Goal: Check status: Check status

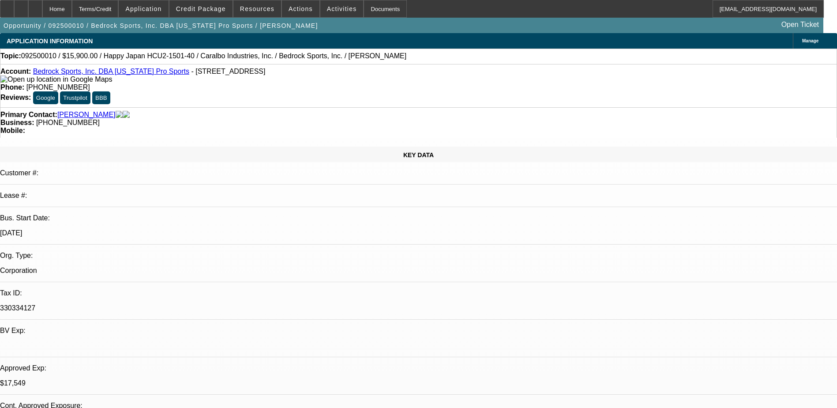
select select "0"
select select "0.1"
select select "0"
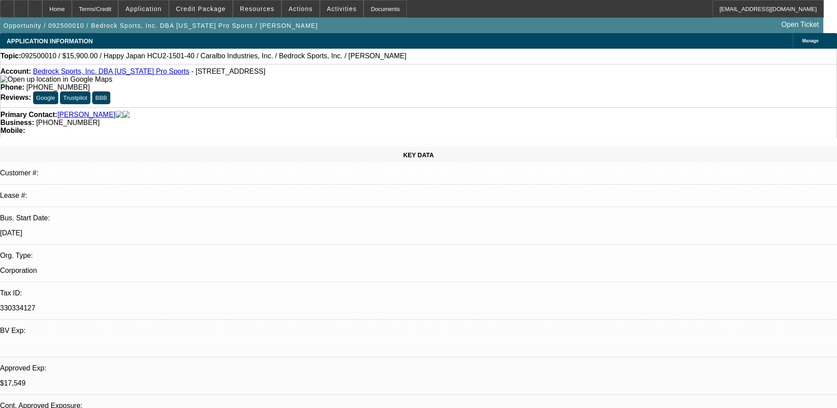
select select "0.1"
select select "0"
select select "2"
select select "0.1"
select select "0"
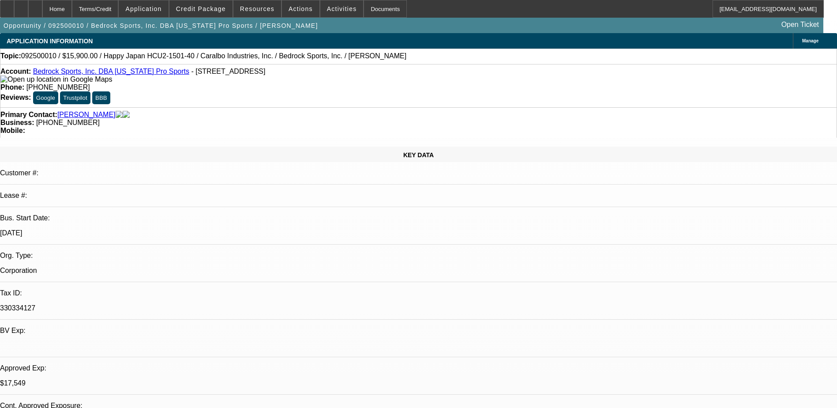
select select "2"
select select "0.1"
select select "1"
select select "4"
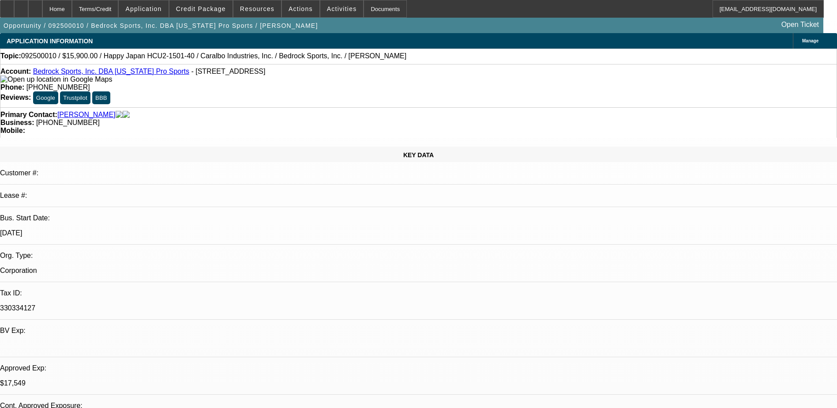
select select "1"
select select "4"
select select "1"
select select "2"
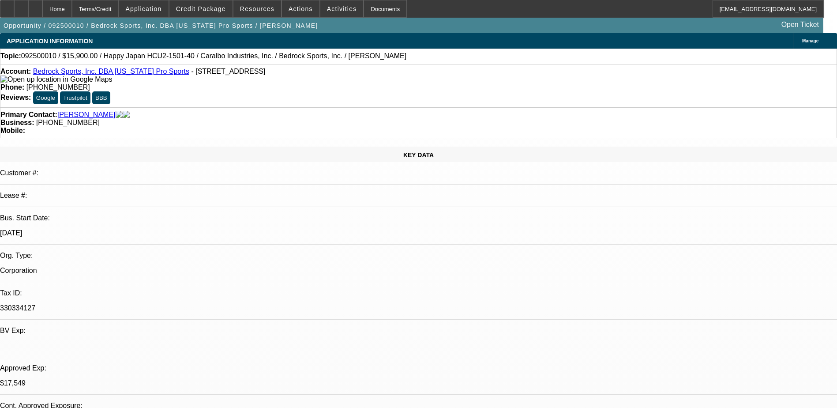
select select "4"
select select "1"
select select "2"
select select "4"
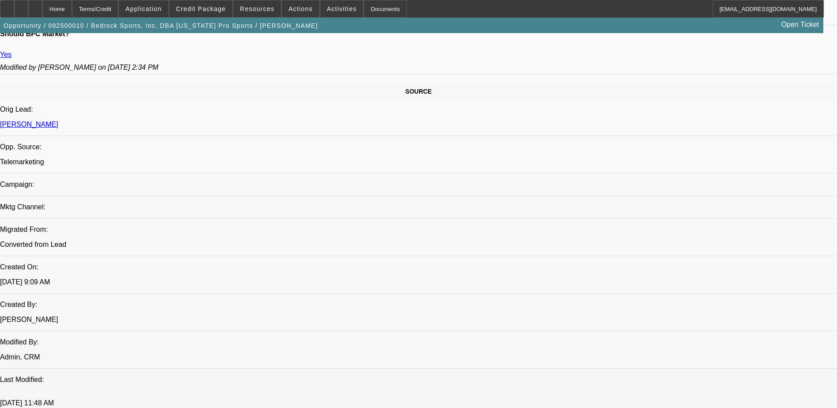
scroll to position [397, 0]
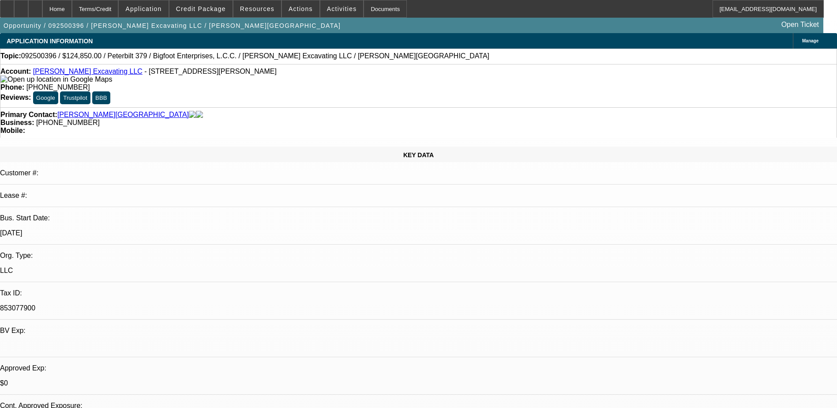
select select "0"
select select "2"
select select "0"
select select "6"
